Goal: Navigation & Orientation: Find specific page/section

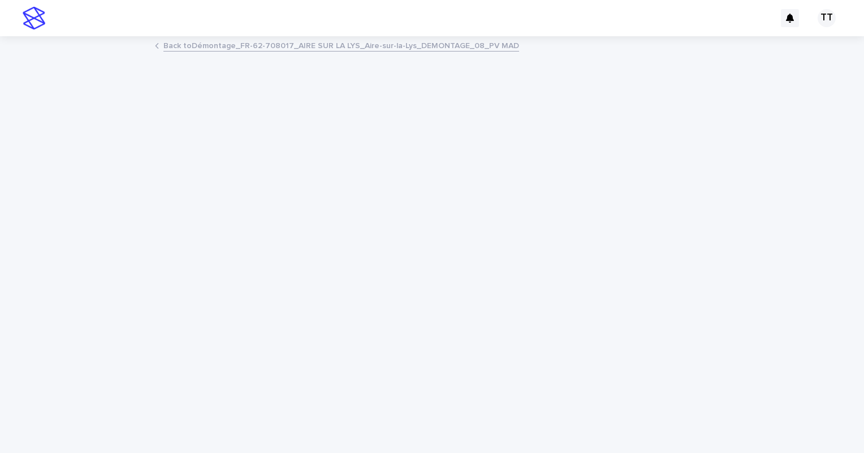
drag, startPoint x: 0, startPoint y: 0, endPoint x: 246, endPoint y: 45, distance: 249.7
click at [246, 45] on link "Back to Démontage_FR-62-708017_AIRE SUR LA LYS_Aire-sur-la-Lys_DEMONTAGE_08_PV …" at bounding box center [342, 44] width 356 height 13
click at [246, 48] on link "Back to 101_Réalisation PP_Démontage_FR-62-708017" at bounding box center [266, 44] width 205 height 13
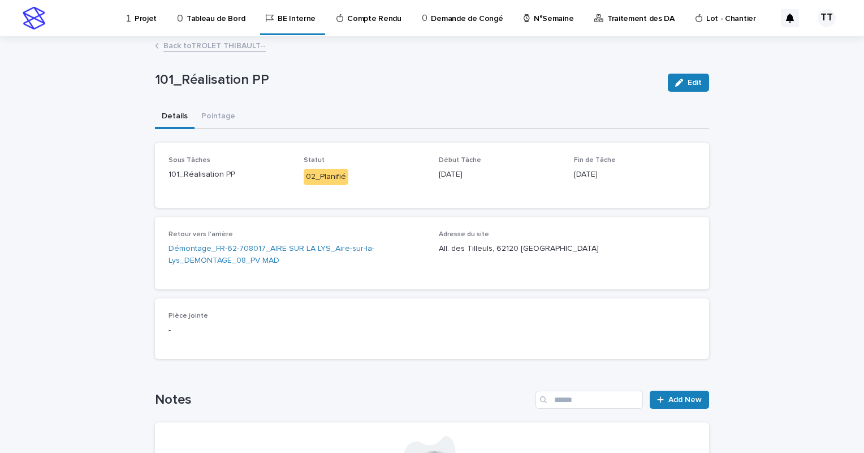
drag, startPoint x: 247, startPoint y: 247, endPoint x: 372, endPoint y: 229, distance: 126.9
click at [372, 229] on div "Retour vers l'arrière Démontage_FR-62-708017_AIRE SUR LA LYS_Aire-sur-la-Lys_DE…" at bounding box center [432, 253] width 554 height 72
click at [291, 250] on link "Démontage_FR-62-708017_AIRE SUR LA LYS_Aire-sur-la-Lys_DEMONTAGE_08_PV MAD" at bounding box center [297, 255] width 257 height 24
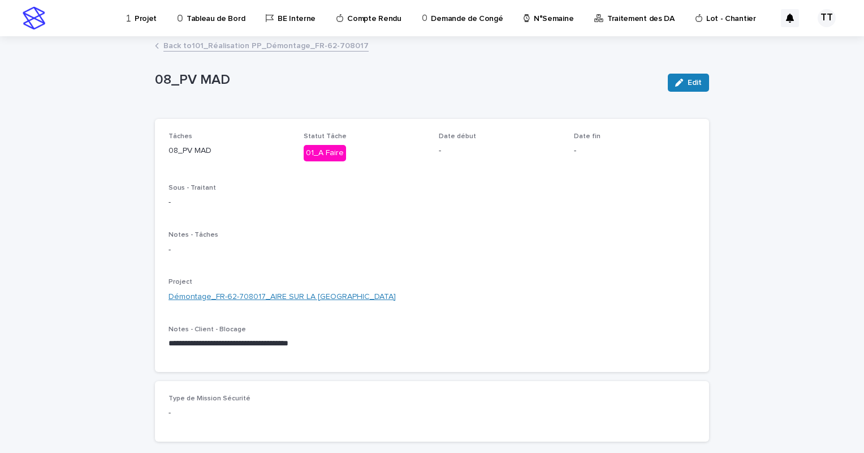
click at [264, 292] on link "Démontage_FR-62-708017_AIRE SUR LA [GEOGRAPHIC_DATA]" at bounding box center [282, 297] width 227 height 12
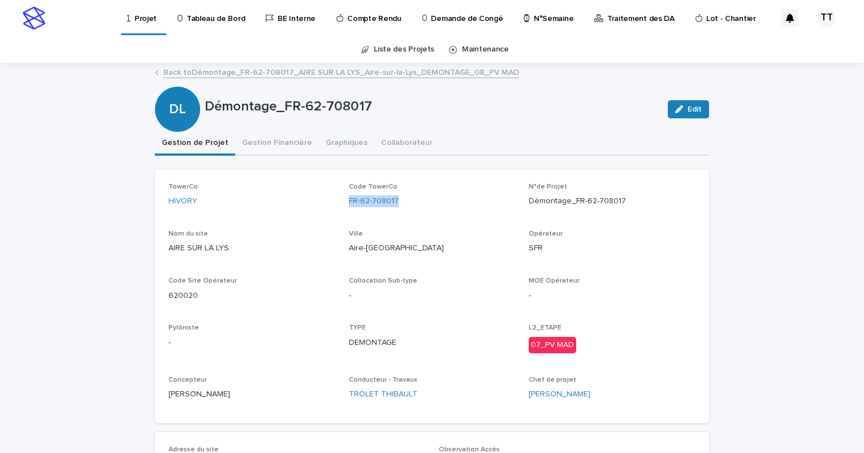
drag, startPoint x: 337, startPoint y: 203, endPoint x: 405, endPoint y: 199, distance: 67.4
click at [405, 199] on div "TowerCo HIVORY Code TowerCo FR-62-708017 N°de Projet Démontage_FR-62-708017 Nom…" at bounding box center [432, 296] width 527 height 226
drag, startPoint x: 520, startPoint y: 201, endPoint x: 661, endPoint y: 200, distance: 140.9
click at [661, 200] on div "TowerCo HIVORY Code TowerCo FR-62-708017 N°de Projet Démontage_FR-62-708017 Nom…" at bounding box center [432, 296] width 527 height 226
copy p "Démontage_FR-62-708017"
